Goal: Task Accomplishment & Management: Manage account settings

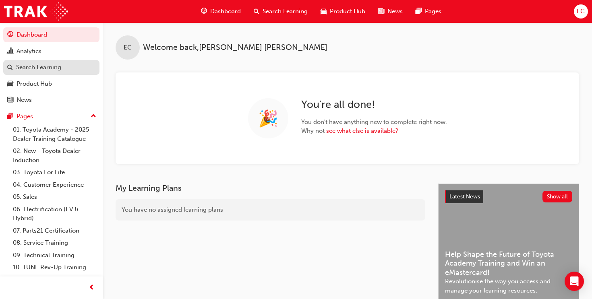
click at [54, 72] on link "Search Learning" at bounding box center [51, 67] width 96 height 15
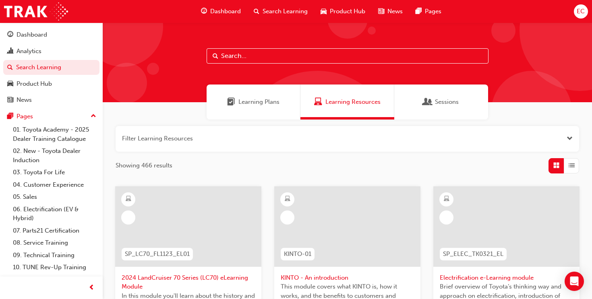
click at [232, 58] on input "text" at bounding box center [348, 55] width 282 height 15
type input "TFL"
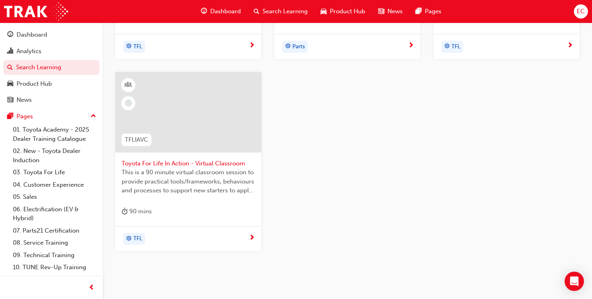
scroll to position [316, 0]
click at [230, 115] on div at bounding box center [188, 111] width 146 height 81
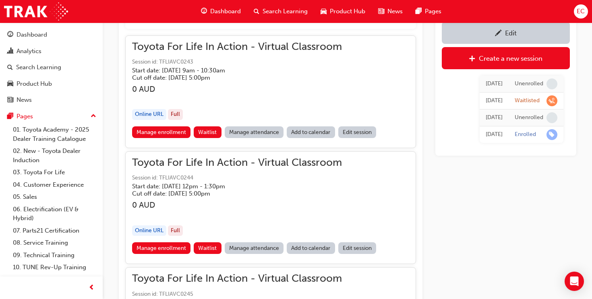
scroll to position [604, 0]
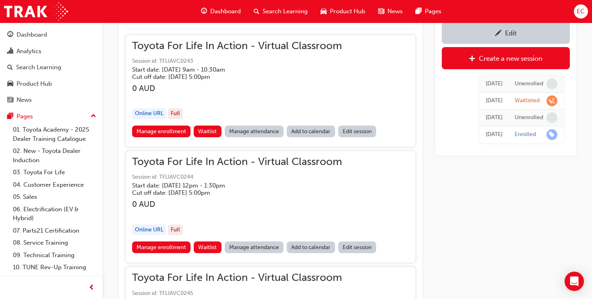
click at [259, 132] on link "Manage attendance" at bounding box center [254, 132] width 59 height 12
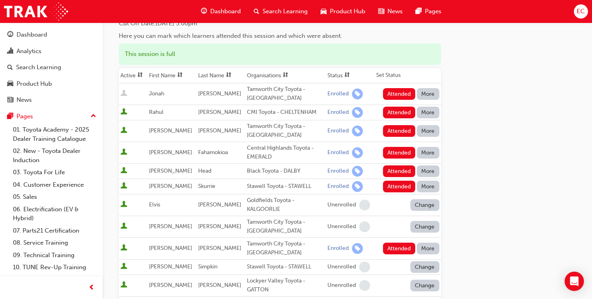
scroll to position [76, 0]
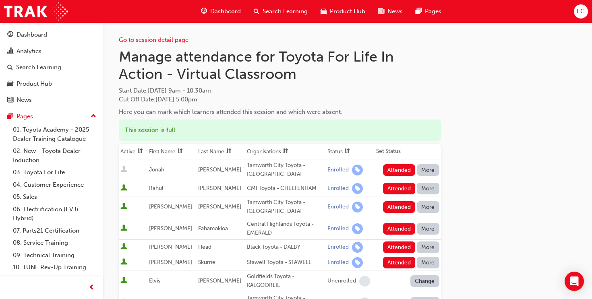
click at [164, 150] on th "First Name" at bounding box center [171, 151] width 49 height 15
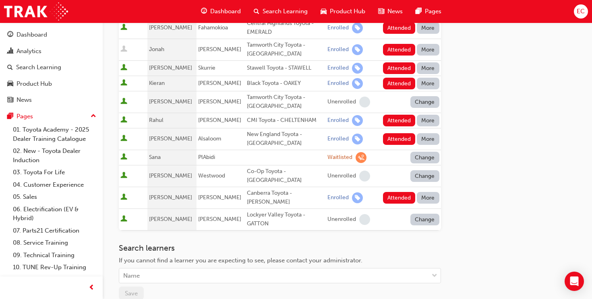
scroll to position [371, 0]
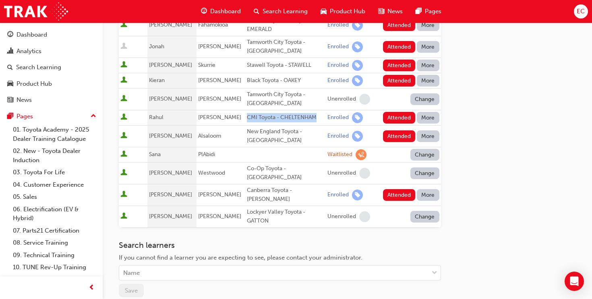
drag, startPoint x: 239, startPoint y: 110, endPoint x: 307, endPoint y: 109, distance: 68.0
click at [307, 113] on div "CMI Toyota - CHELTENHAM" at bounding box center [285, 117] width 77 height 9
copy div "CMI Toyota - CHELTENHAM"
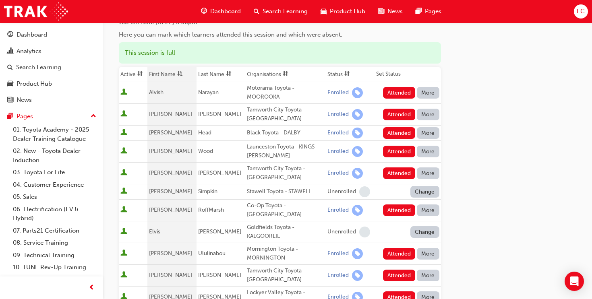
scroll to position [80, 0]
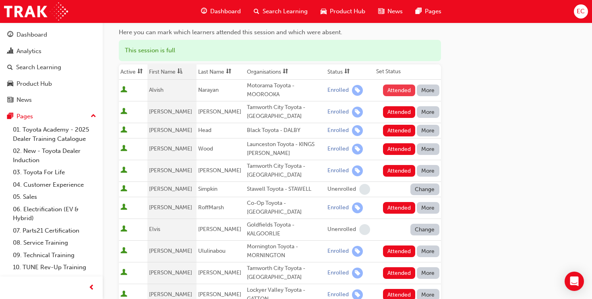
click at [399, 89] on button "Attended" at bounding box center [399, 91] width 33 height 12
click at [390, 110] on button "Attended" at bounding box center [399, 112] width 33 height 12
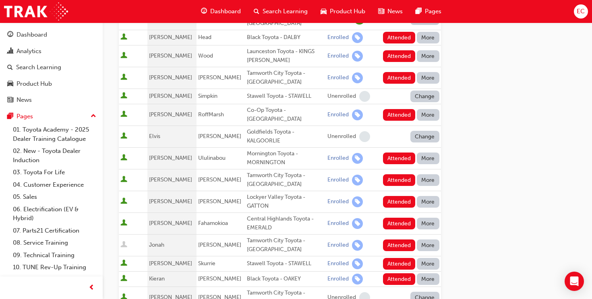
scroll to position [175, 0]
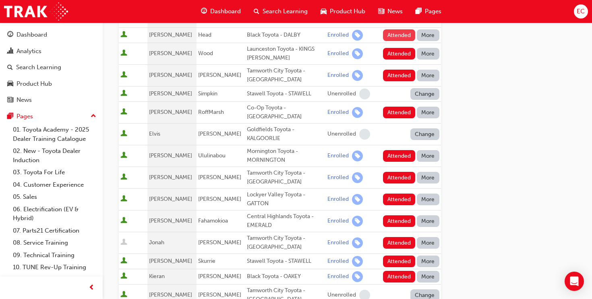
click at [397, 33] on button "Attended" at bounding box center [399, 35] width 33 height 12
click at [398, 51] on button "Attended" at bounding box center [399, 54] width 33 height 12
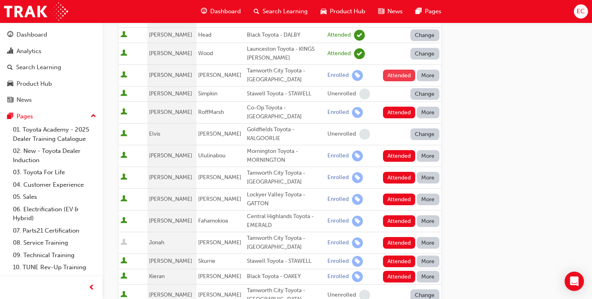
click at [392, 74] on button "Attended" at bounding box center [399, 76] width 33 height 12
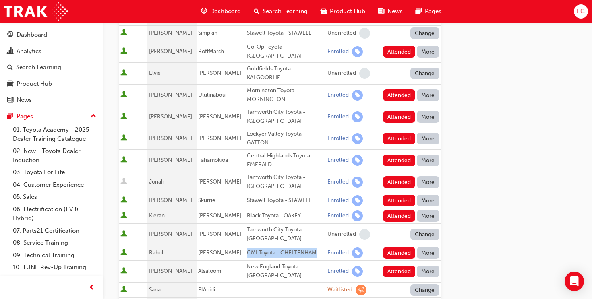
scroll to position [238, 0]
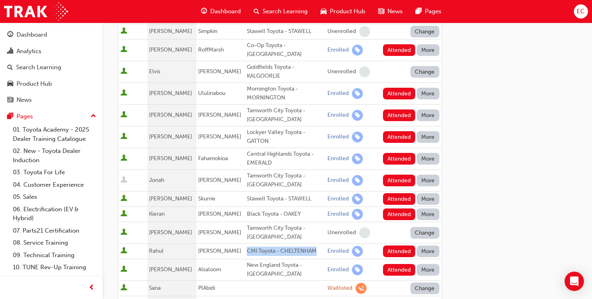
click at [466, 155] on div "Go to session detail page Manage attendance for Toyota For Life In Action - Vir…" at bounding box center [347, 156] width 457 height 742
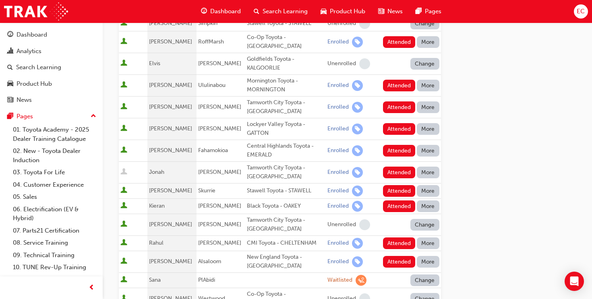
scroll to position [246, 0]
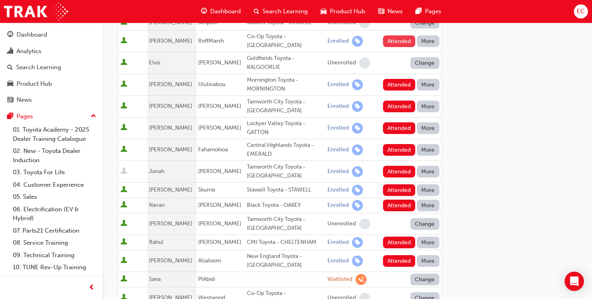
click at [399, 39] on button "Attended" at bounding box center [399, 41] width 33 height 12
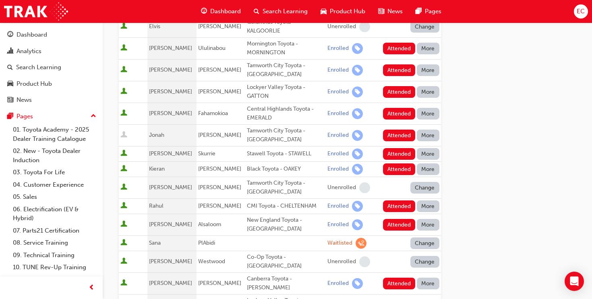
scroll to position [283, 0]
click at [399, 42] on button "Attended" at bounding box center [399, 48] width 33 height 12
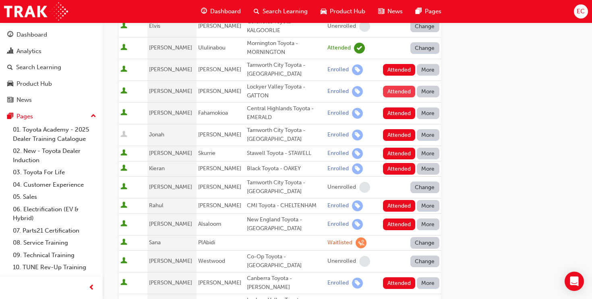
click at [389, 86] on button "Attended" at bounding box center [399, 92] width 33 height 12
click at [387, 64] on button "Attended" at bounding box center [399, 70] width 33 height 12
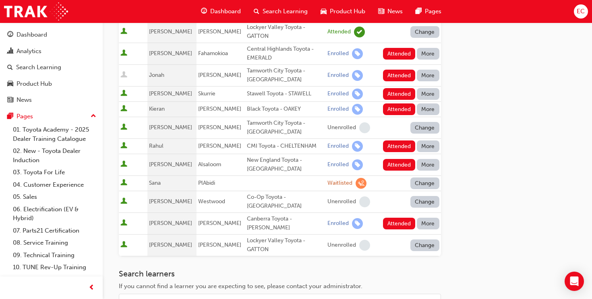
scroll to position [344, 0]
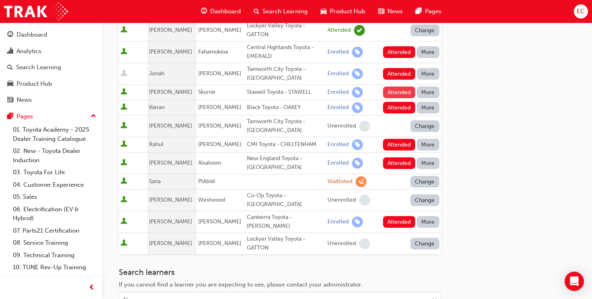
click at [391, 87] on button "Attended" at bounding box center [399, 93] width 33 height 12
click at [386, 102] on button "Attended" at bounding box center [399, 108] width 33 height 12
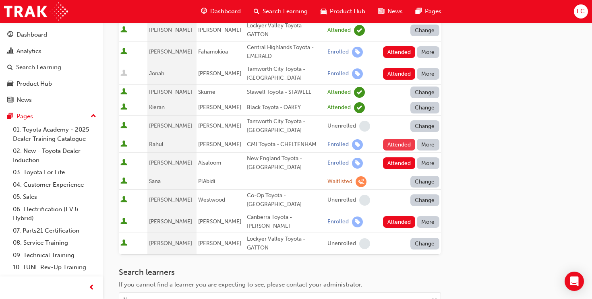
click at [389, 140] on button "Attended" at bounding box center [399, 145] width 33 height 12
click at [403, 157] on button "Attended" at bounding box center [399, 163] width 33 height 12
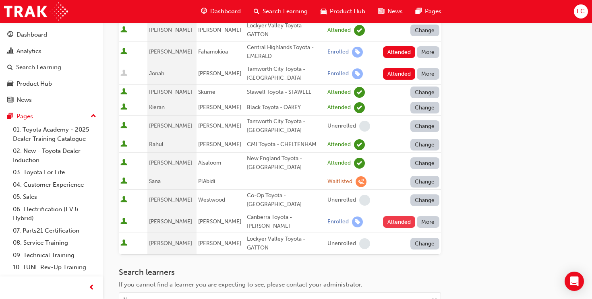
click at [390, 216] on button "Attended" at bounding box center [399, 222] width 33 height 12
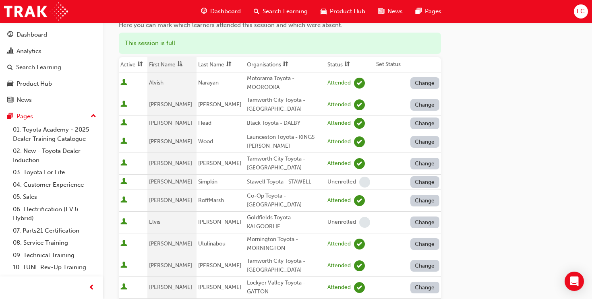
scroll to position [87, 0]
click at [252, 65] on th "Organisations" at bounding box center [285, 65] width 81 height 15
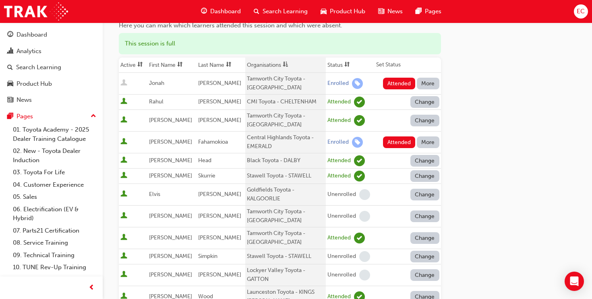
click at [283, 64] on span "asc-icon" at bounding box center [286, 65] width 6 height 7
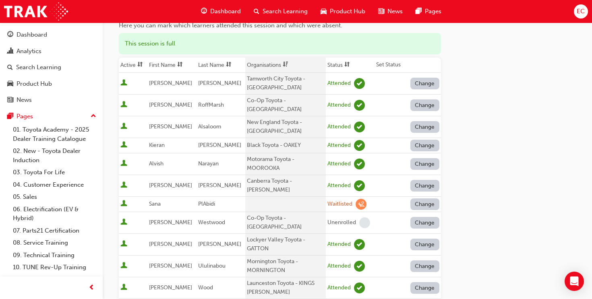
click at [283, 64] on span "dsc-icon" at bounding box center [286, 65] width 6 height 7
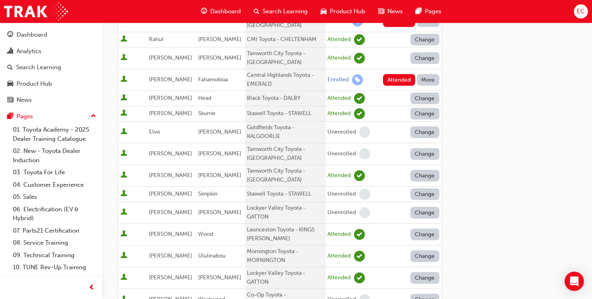
scroll to position [0, 0]
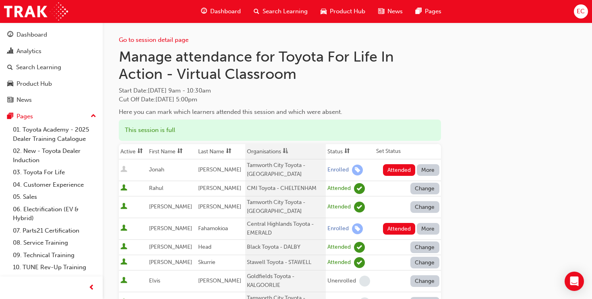
click at [158, 150] on th "First Name" at bounding box center [171, 151] width 49 height 15
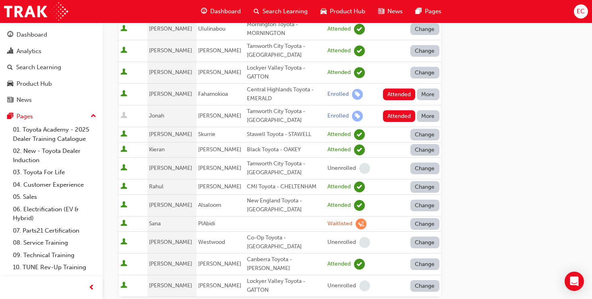
scroll to position [301, 0]
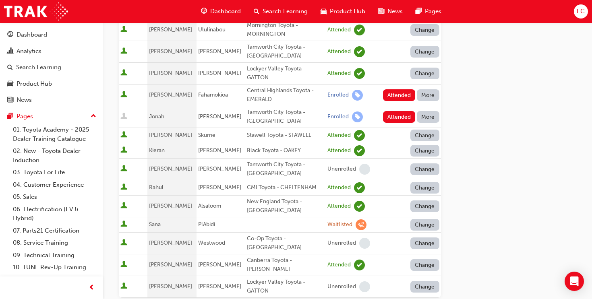
click at [426, 111] on button "More" at bounding box center [428, 117] width 23 height 12
click at [426, 130] on div "Absent" at bounding box center [428, 128] width 42 height 9
click at [430, 90] on button "More" at bounding box center [428, 95] width 23 height 12
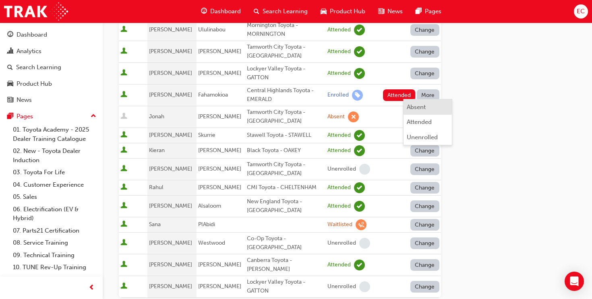
click at [429, 106] on div "Absent" at bounding box center [428, 107] width 42 height 9
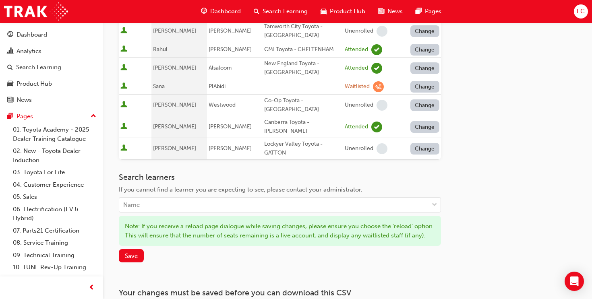
scroll to position [499, 0]
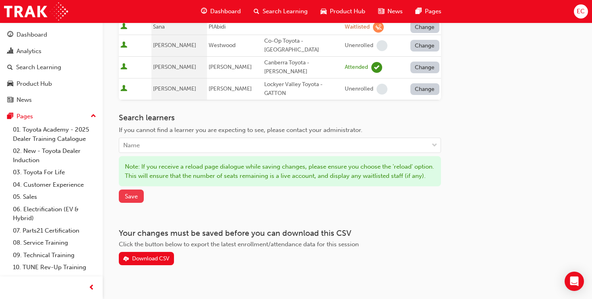
click at [136, 193] on span "Save" at bounding box center [131, 196] width 13 height 7
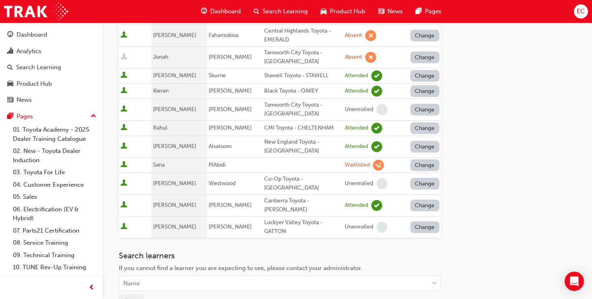
scroll to position [0, 0]
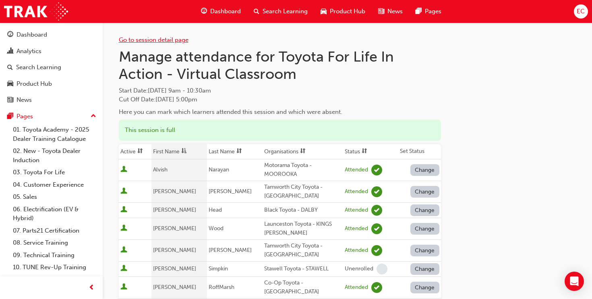
click at [145, 40] on link "Go to session detail page" at bounding box center [154, 39] width 70 height 7
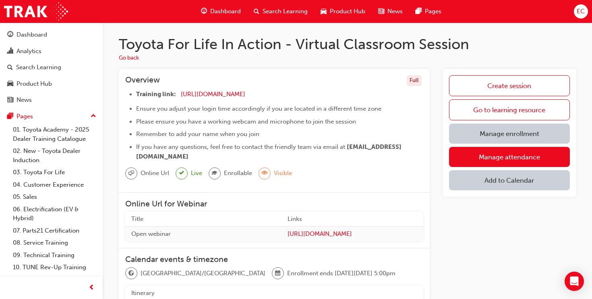
scroll to position [2, 0]
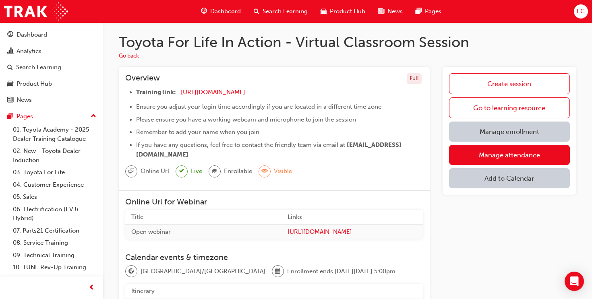
click at [271, 13] on span "Search Learning" at bounding box center [285, 11] width 45 height 9
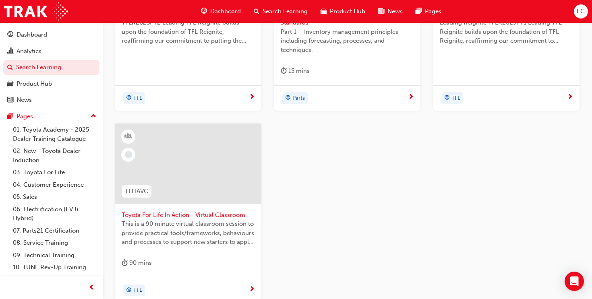
scroll to position [296, 0]
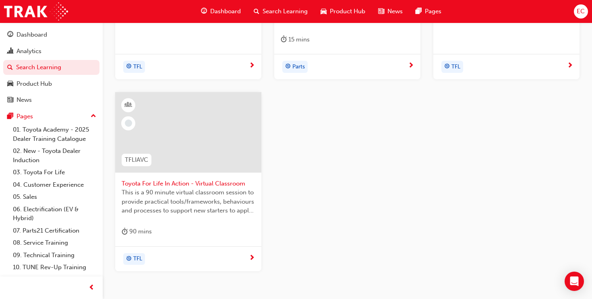
click at [182, 124] on div at bounding box center [188, 132] width 146 height 81
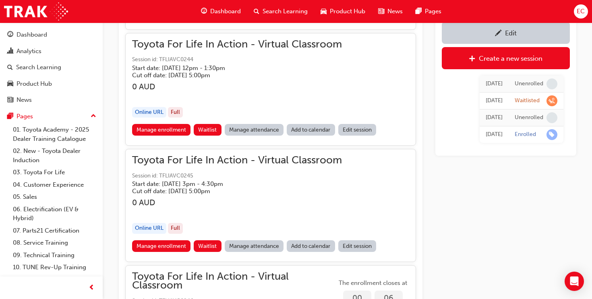
scroll to position [724, 0]
